Goal: Navigation & Orientation: Find specific page/section

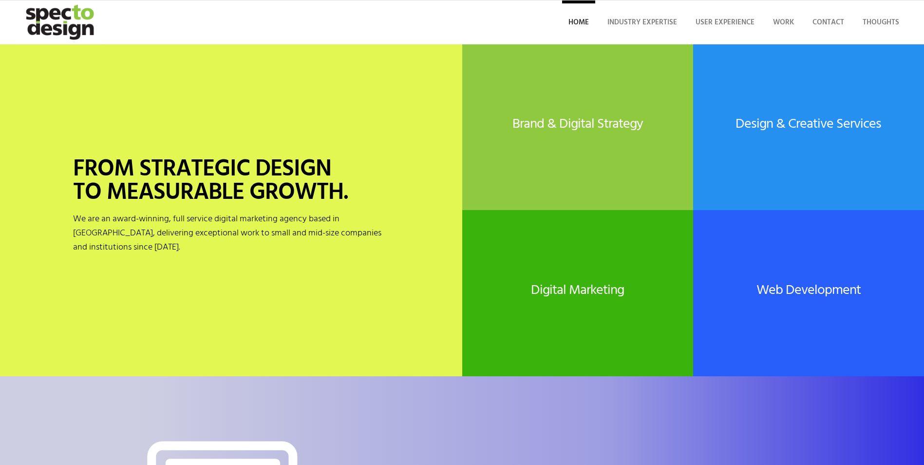
click at [576, 18] on span "Home" at bounding box center [579, 23] width 20 height 12
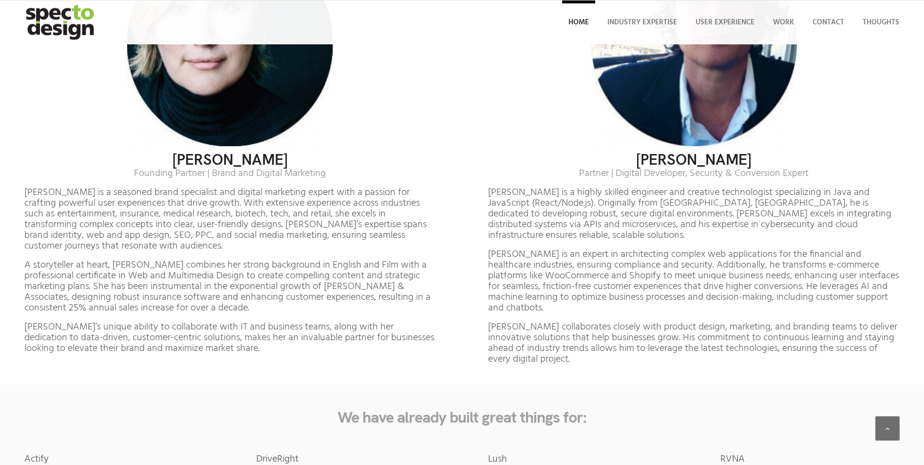
scroll to position [5603, 0]
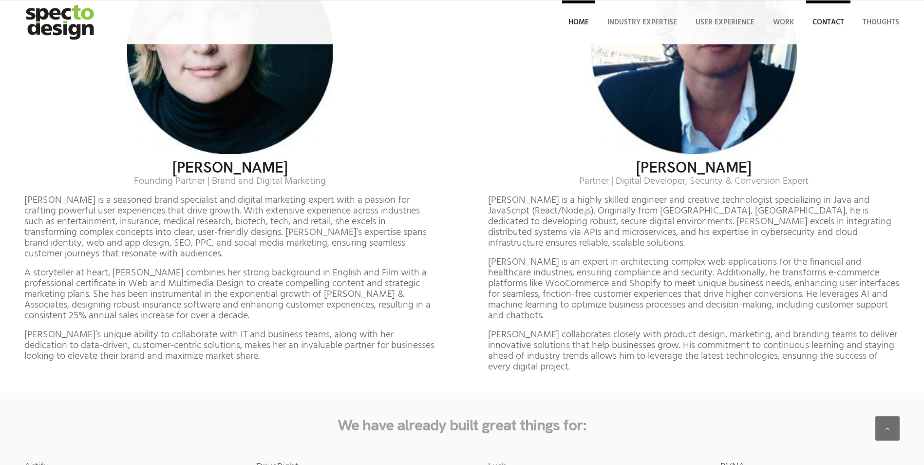
click at [831, 18] on span "Contact" at bounding box center [829, 23] width 32 height 12
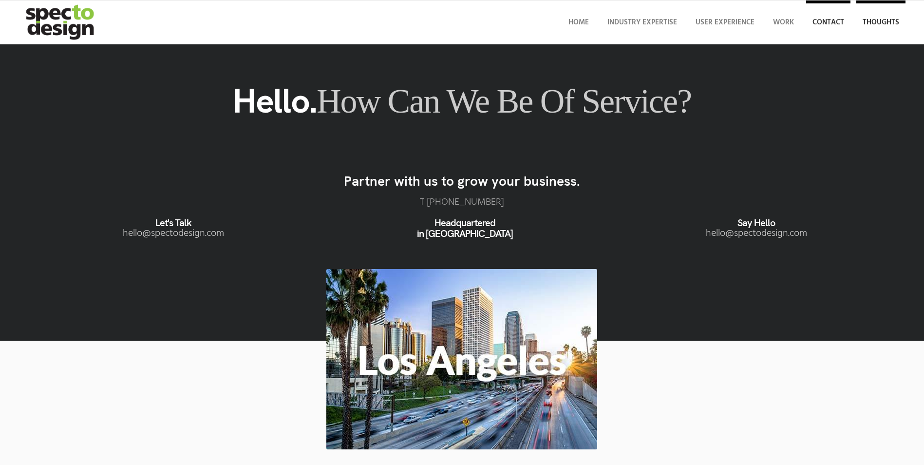
click at [875, 24] on span "Thoughts" at bounding box center [881, 23] width 37 height 12
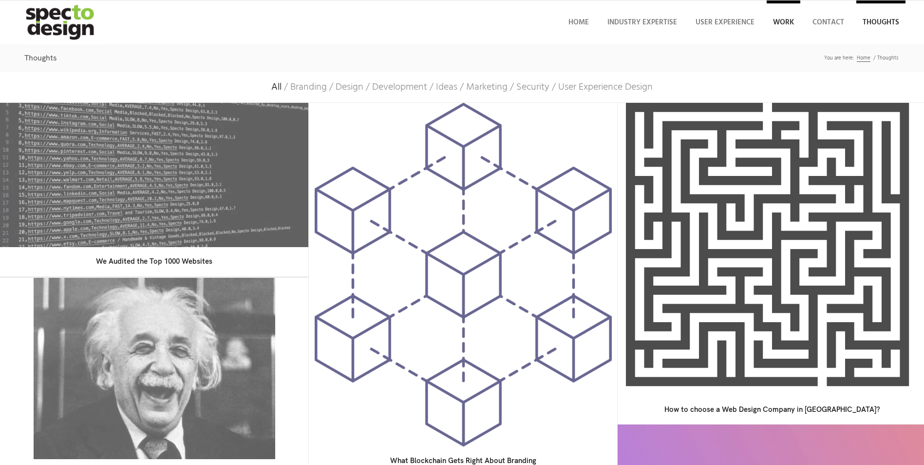
click at [782, 22] on span "Work" at bounding box center [783, 23] width 21 height 12
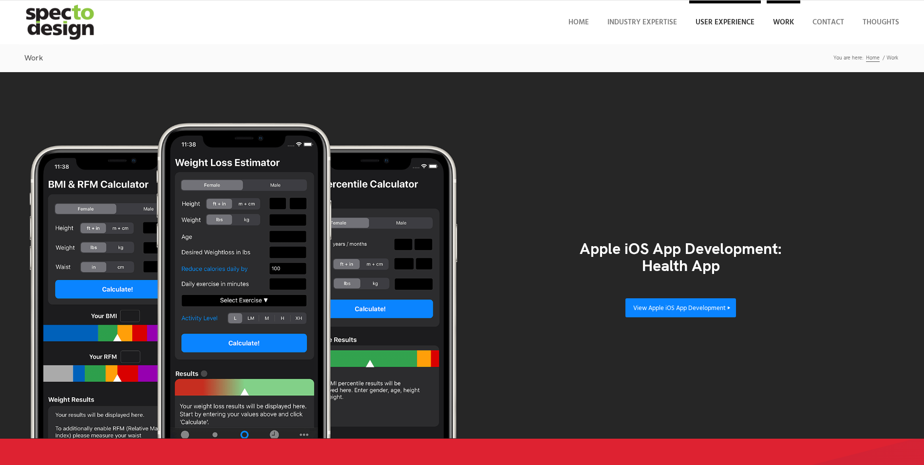
click at [717, 23] on span "User Experience" at bounding box center [725, 23] width 59 height 12
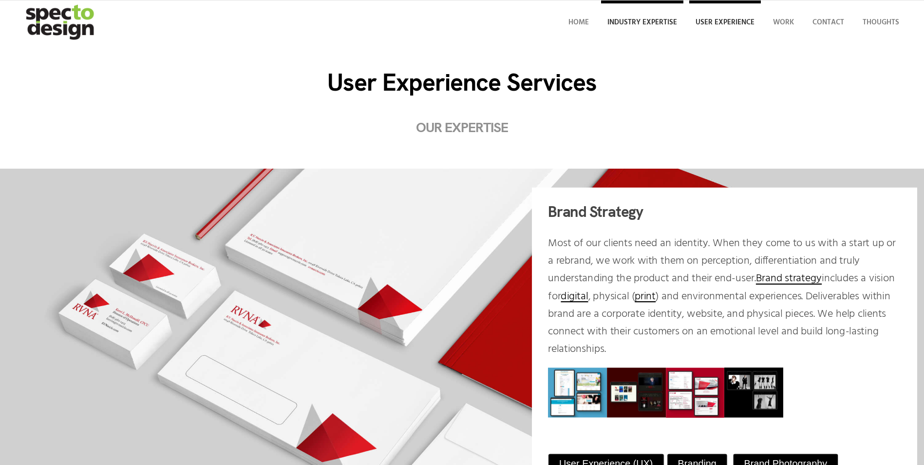
click at [649, 22] on span "Industry Expertise" at bounding box center [643, 23] width 70 height 12
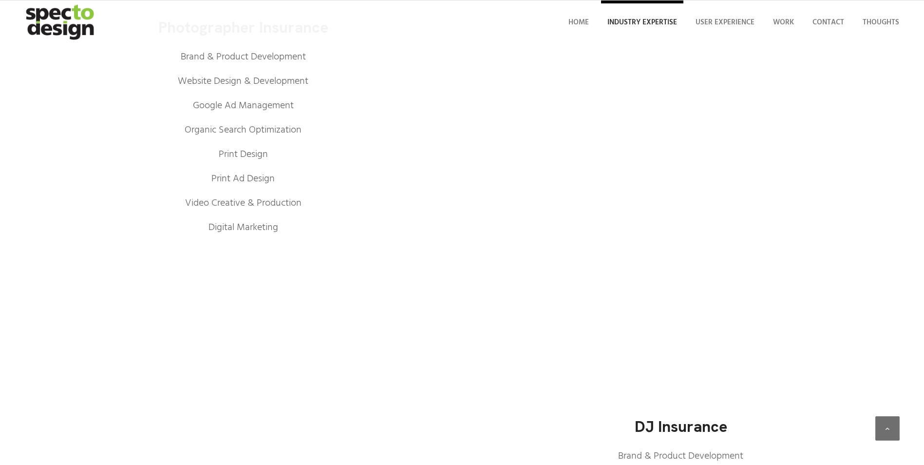
scroll to position [1705, 0]
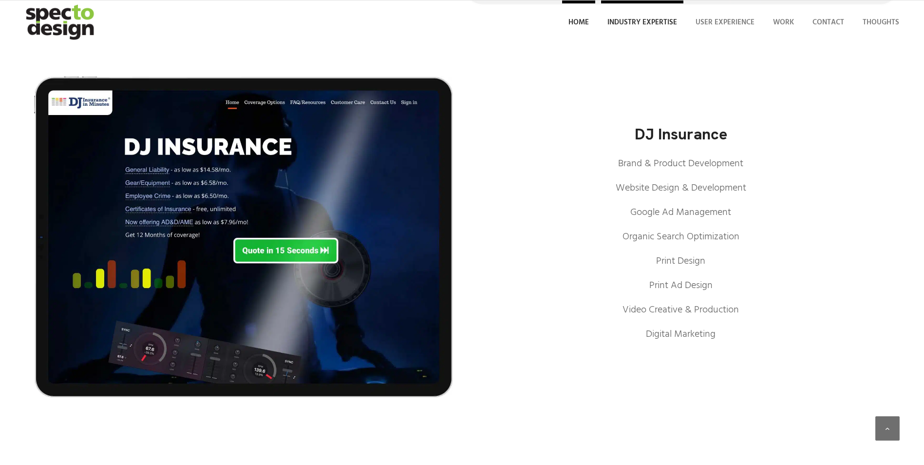
click at [583, 19] on span "Home" at bounding box center [579, 23] width 20 height 12
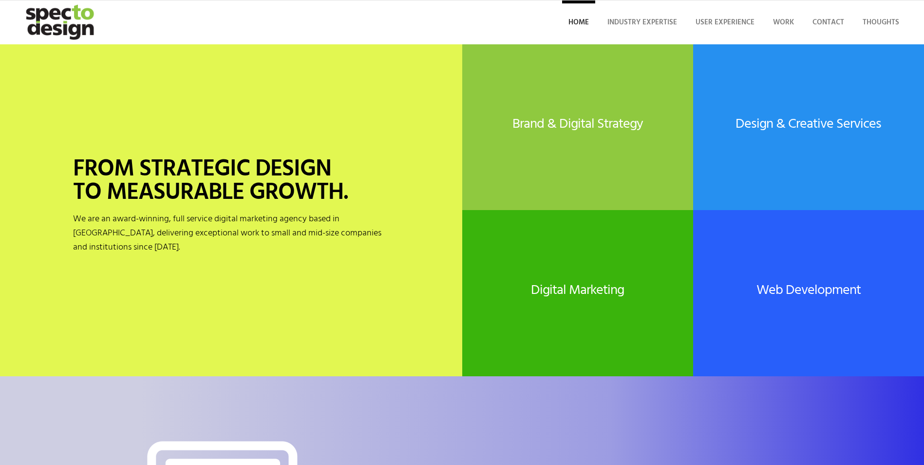
click at [69, 17] on img "specto-logo-2020" at bounding box center [61, 22] width 85 height 44
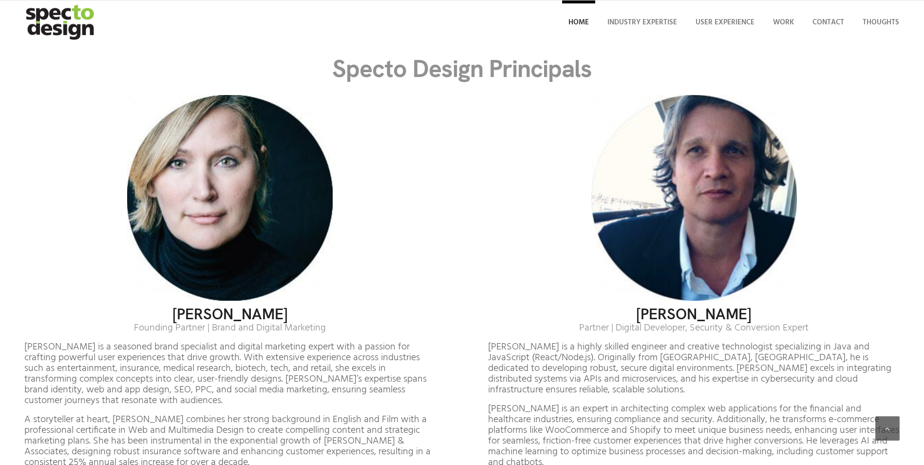
scroll to position [5457, 0]
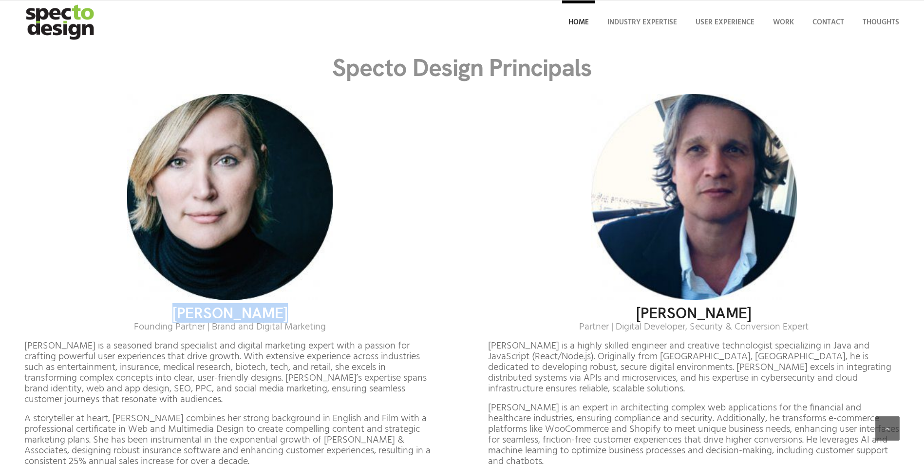
drag, startPoint x: 178, startPoint y: 274, endPoint x: 288, endPoint y: 272, distance: 110.1
click at [288, 305] on h3 "Marla Carlton" at bounding box center [230, 313] width 412 height 17
drag, startPoint x: 288, startPoint y: 272, endPoint x: 254, endPoint y: 275, distance: 34.7
copy h3 "Marla Carlton"
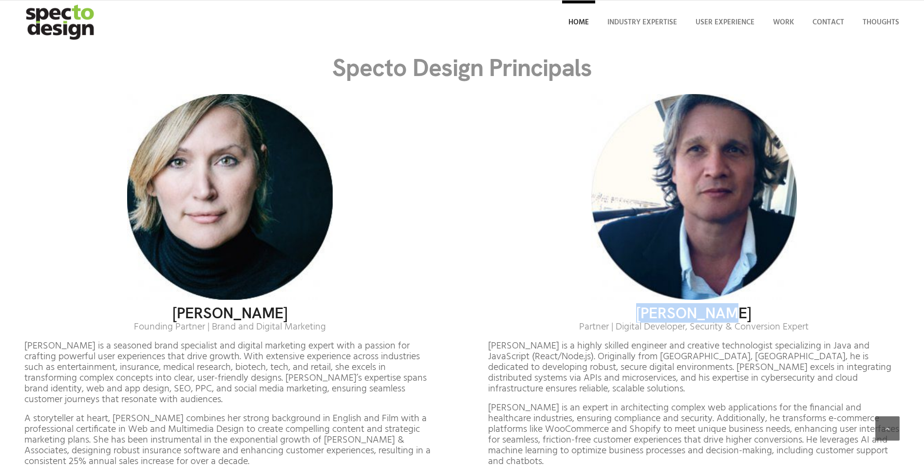
drag, startPoint x: 738, startPoint y: 273, endPoint x: 651, endPoint y: 275, distance: 86.3
click at [651, 305] on h3 "Axel Muench" at bounding box center [694, 313] width 412 height 17
drag, startPoint x: 651, startPoint y: 275, endPoint x: 678, endPoint y: 276, distance: 26.8
copy h3 "Axel Muench"
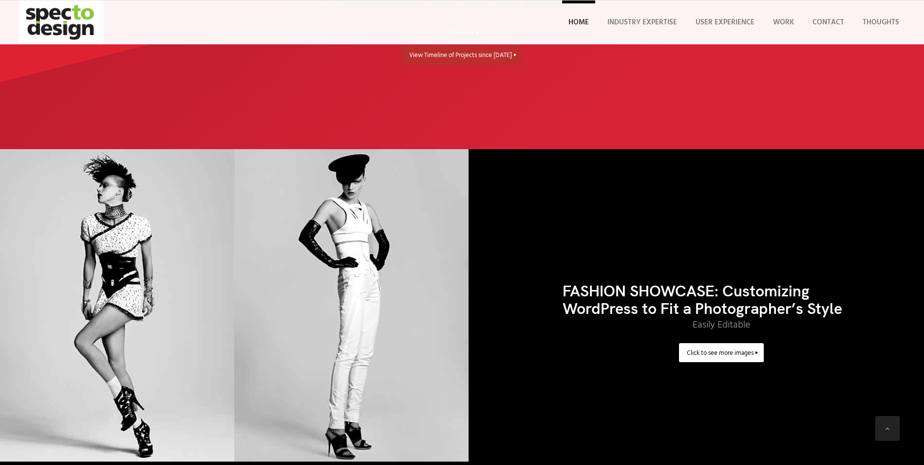
scroll to position [2582, 0]
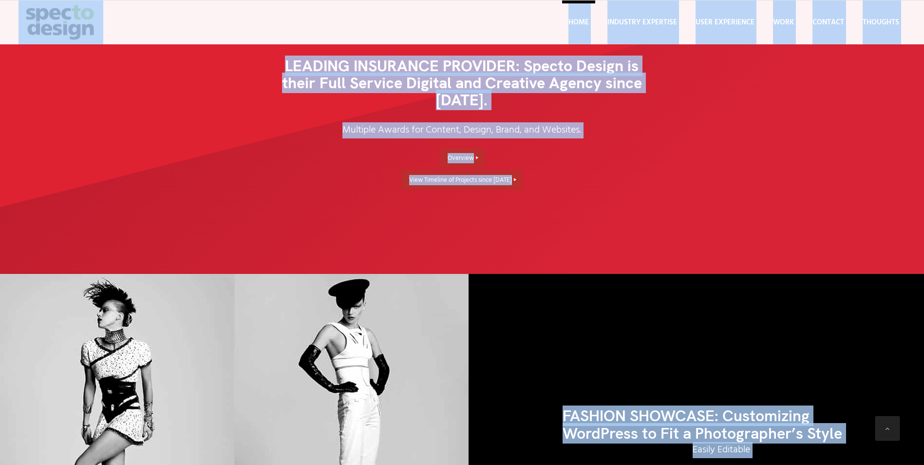
drag, startPoint x: 924, startPoint y: 11, endPoint x: 931, endPoint y: 11, distance: 6.8
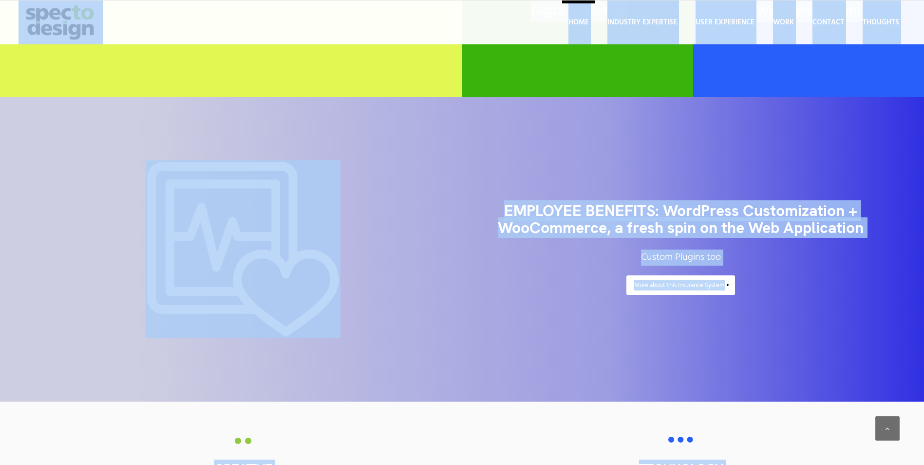
scroll to position [0, 0]
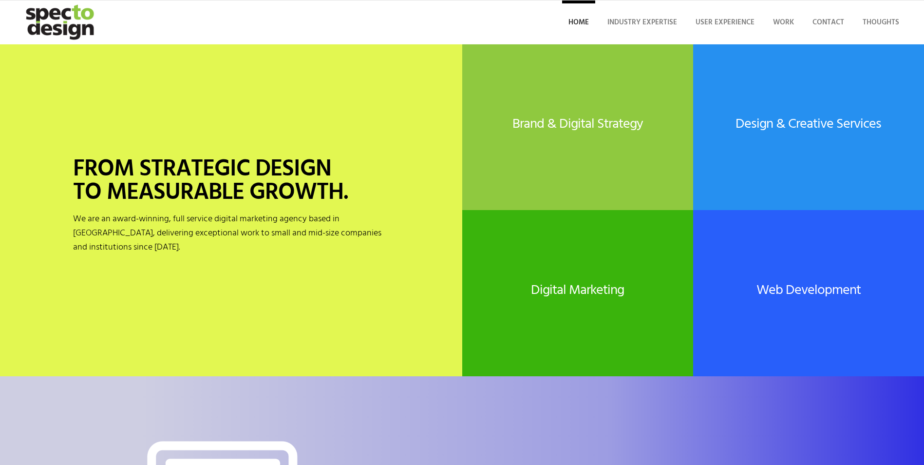
click at [423, 20] on div "Home Industry Expertise User Experience Work Contact Thoughts Menu Menu" at bounding box center [462, 22] width 887 height 44
click at [661, 20] on span "Industry Expertise" at bounding box center [643, 23] width 70 height 12
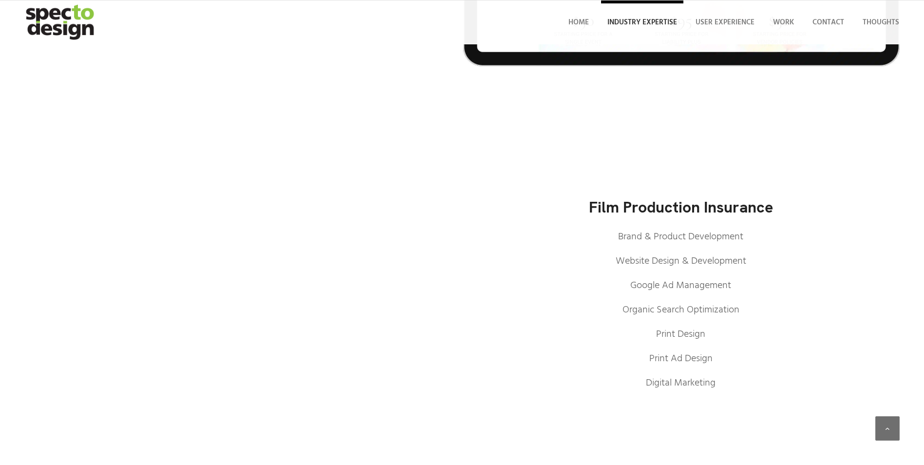
scroll to position [926, 0]
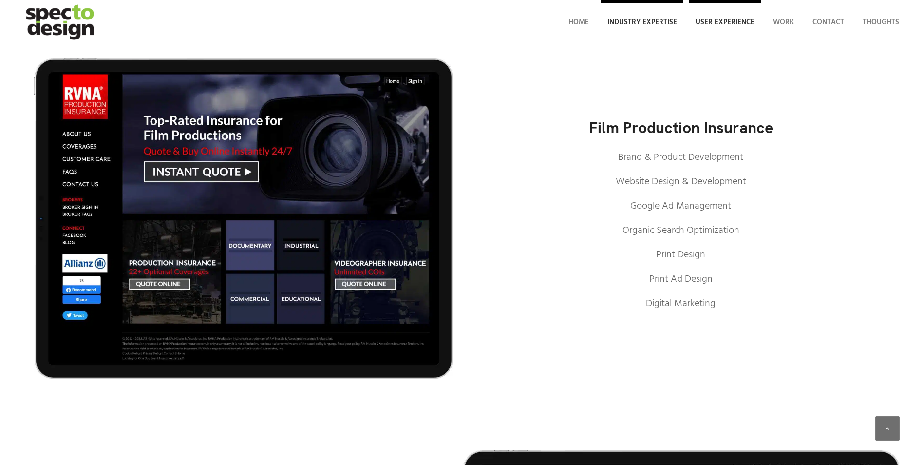
click at [709, 17] on span "User Experience" at bounding box center [725, 23] width 59 height 12
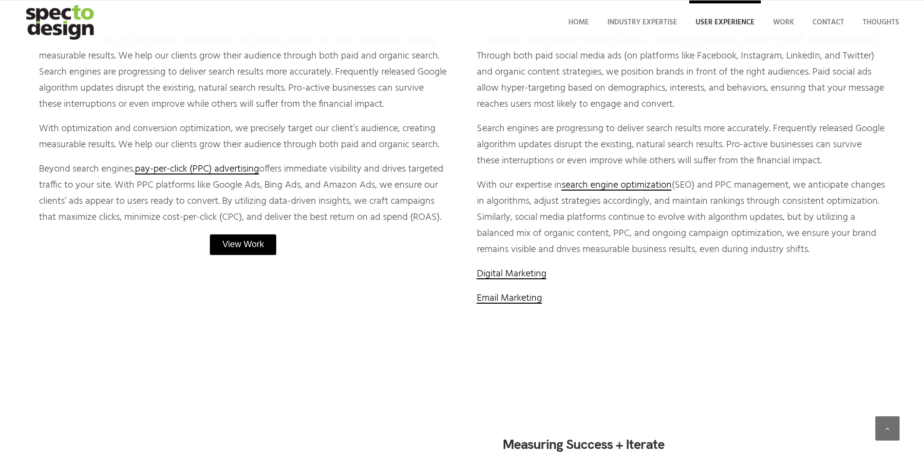
scroll to position [2241, 0]
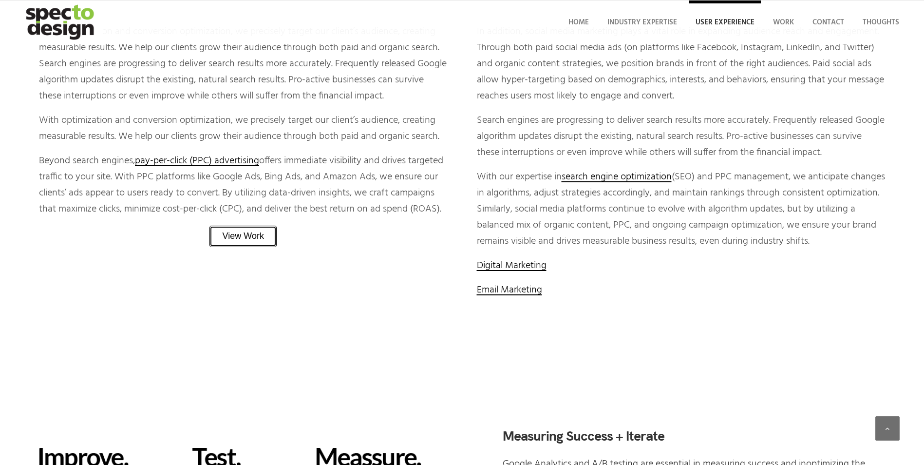
click at [234, 247] on link "View Work" at bounding box center [243, 236] width 67 height 21
